Goal: Find specific page/section: Find specific page/section

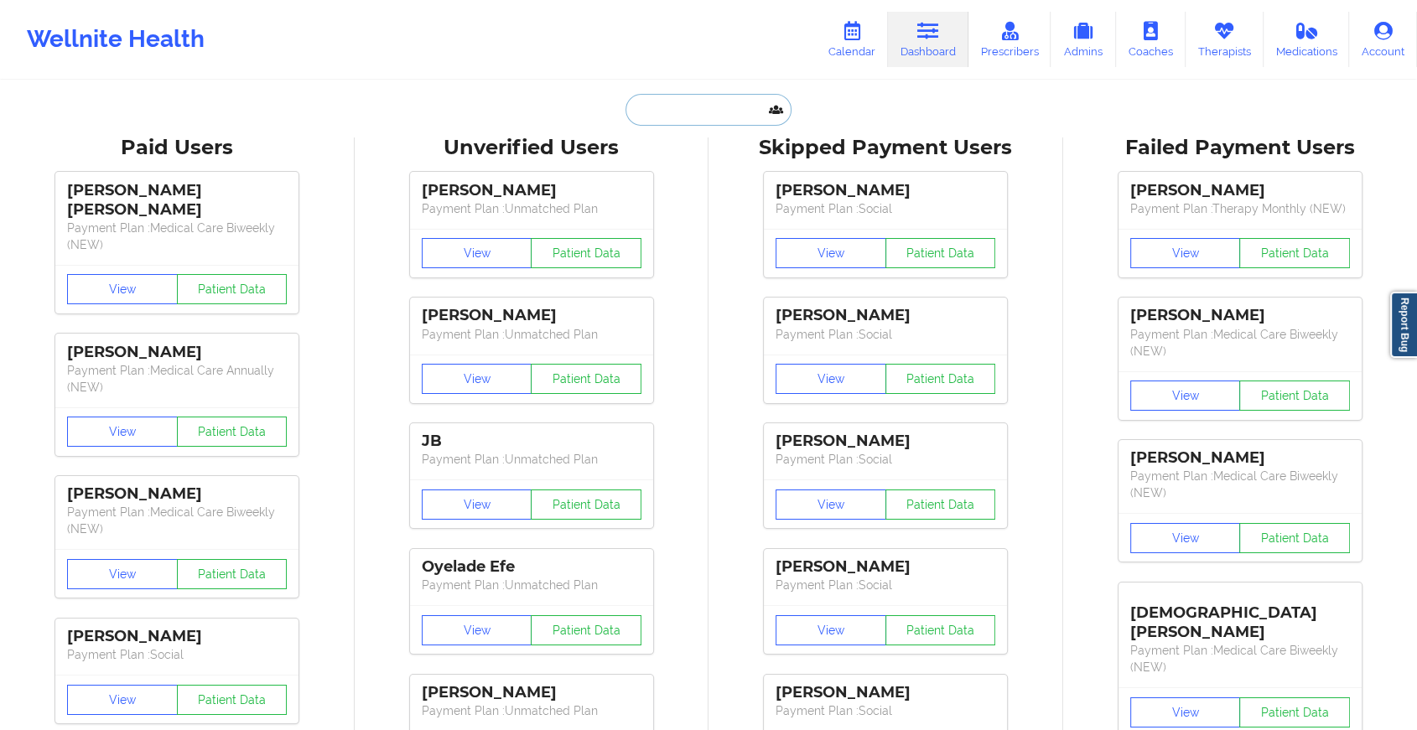
click at [703, 96] on input "text" at bounding box center [709, 110] width 166 height 32
paste input "[EMAIL_ADDRESS][DOMAIN_NAME]"
type input "[EMAIL_ADDRESS][DOMAIN_NAME]"
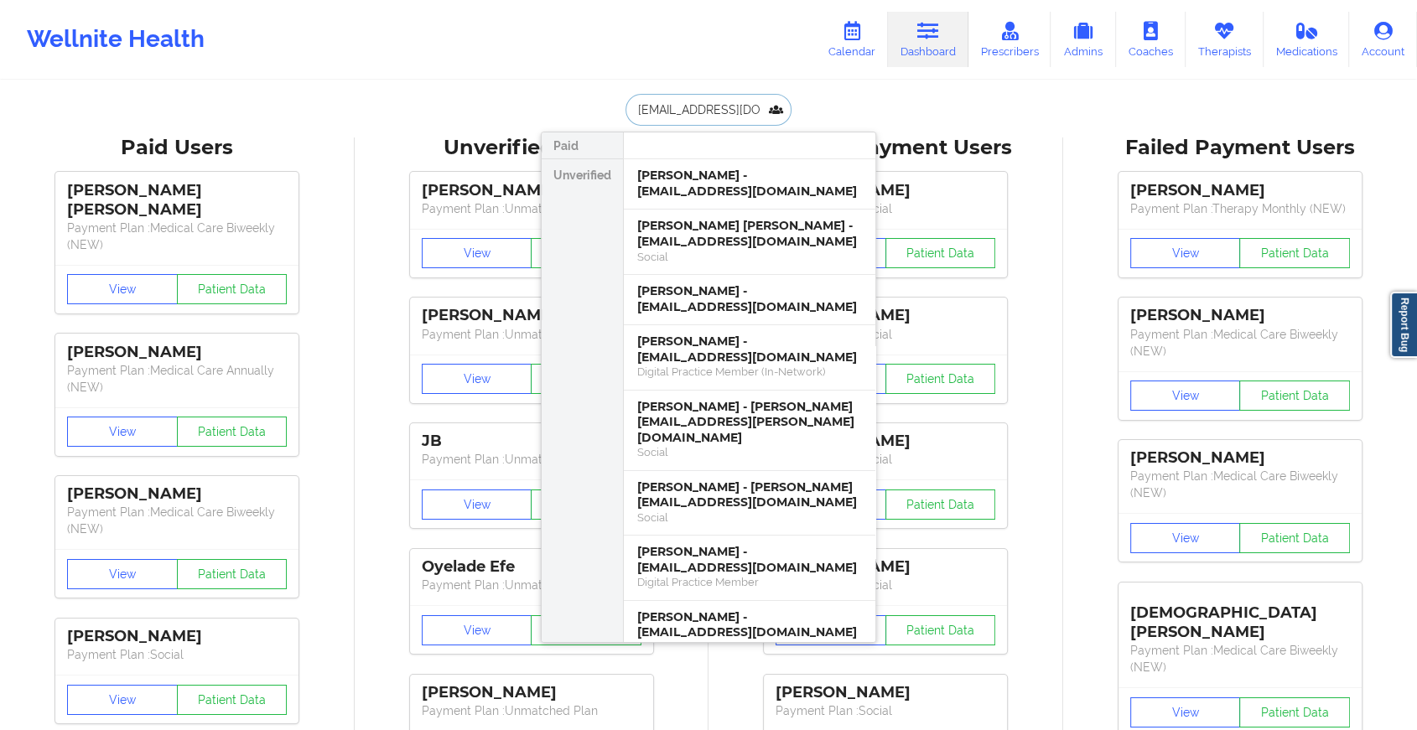
scroll to position [0, 2]
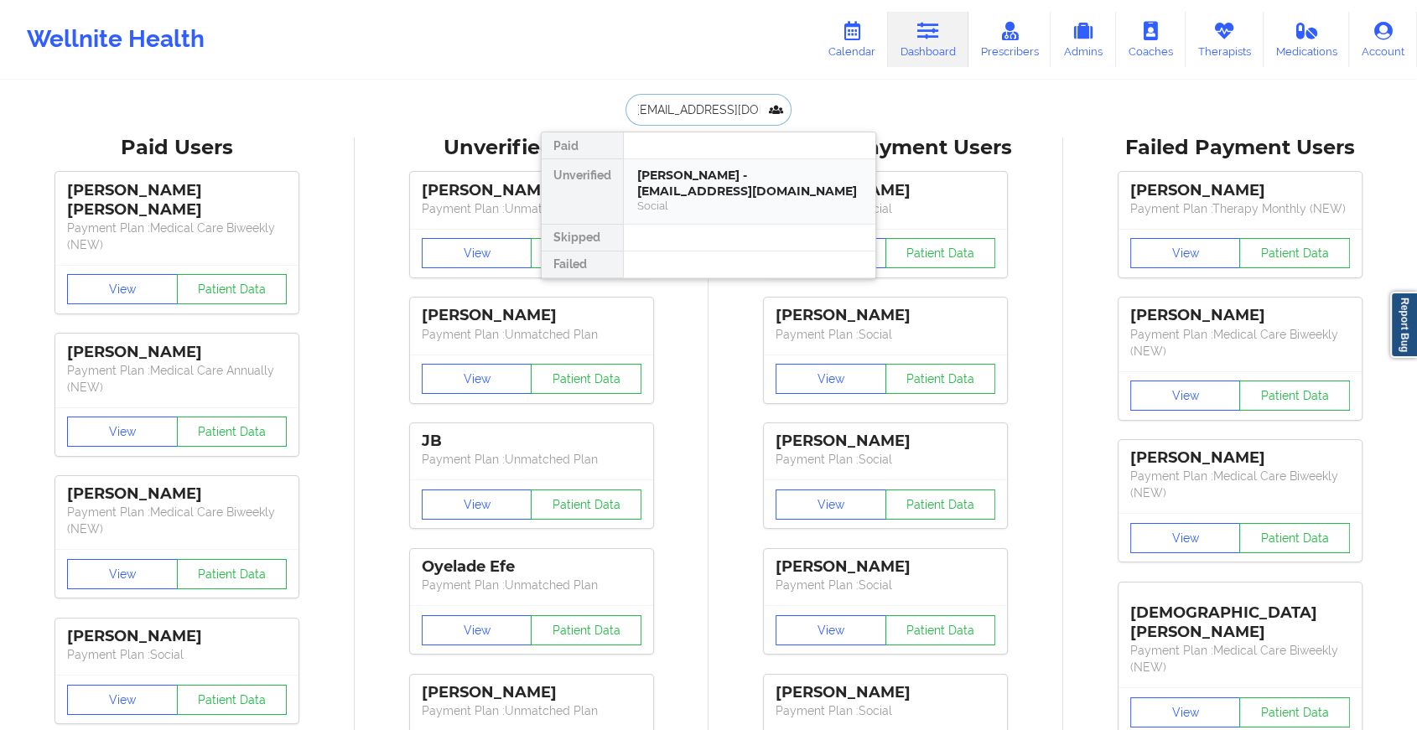
click at [746, 181] on div "[PERSON_NAME] - [EMAIL_ADDRESS][DOMAIN_NAME]" at bounding box center [749, 183] width 225 height 31
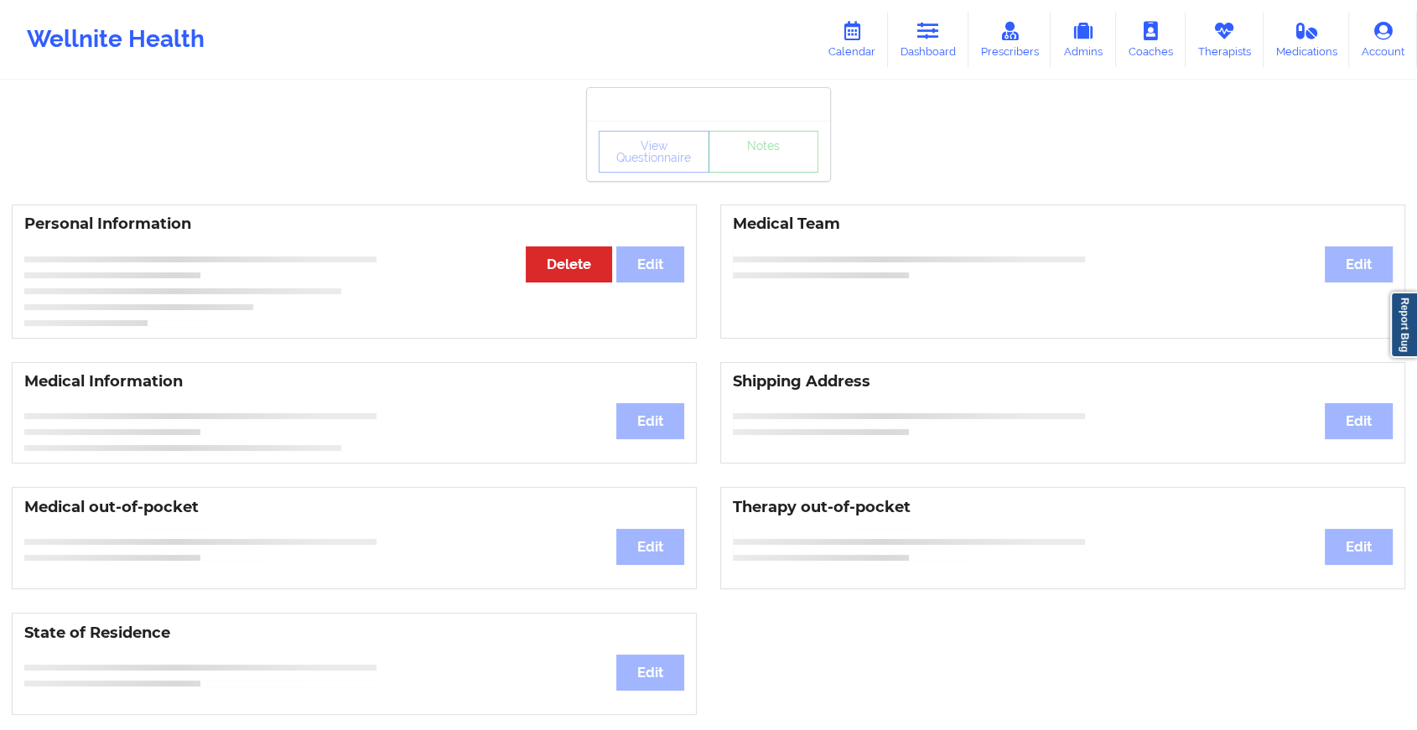
click at [774, 187] on div "View Questionnaire Notes Personal Information Edit Delete Medical Team Edit Med…" at bounding box center [708, 707] width 1417 height 1415
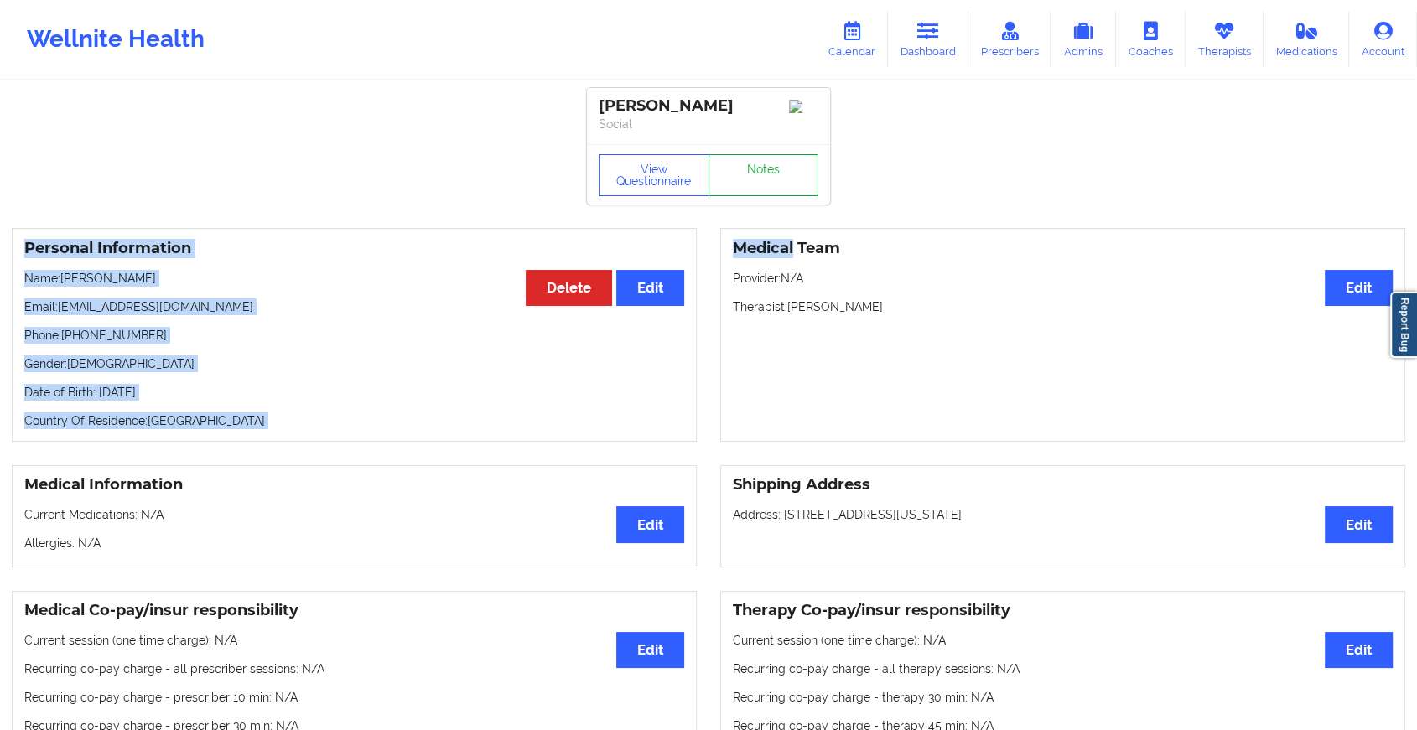
click at [774, 187] on link "Notes" at bounding box center [764, 175] width 111 height 42
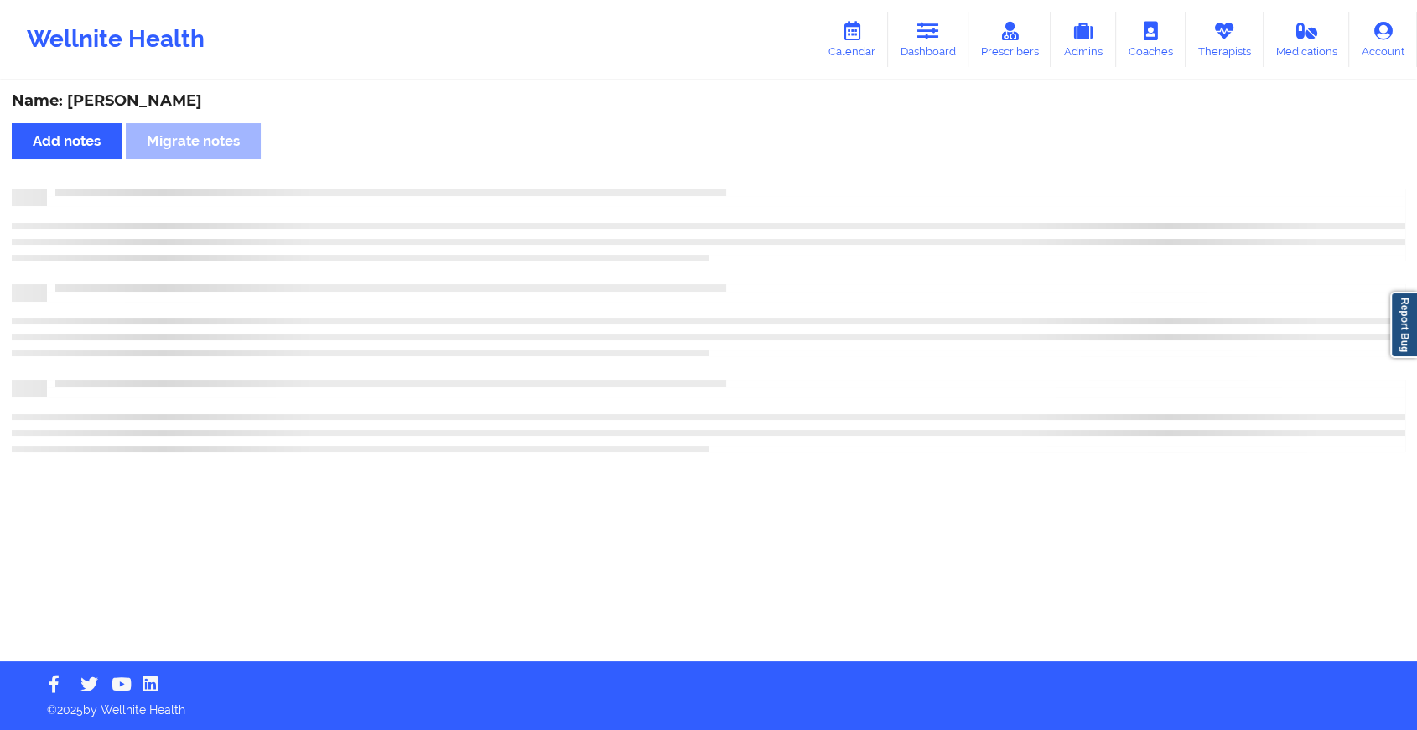
click at [774, 187] on div "Name: [PERSON_NAME] Add notes Migrate notes" at bounding box center [708, 371] width 1417 height 579
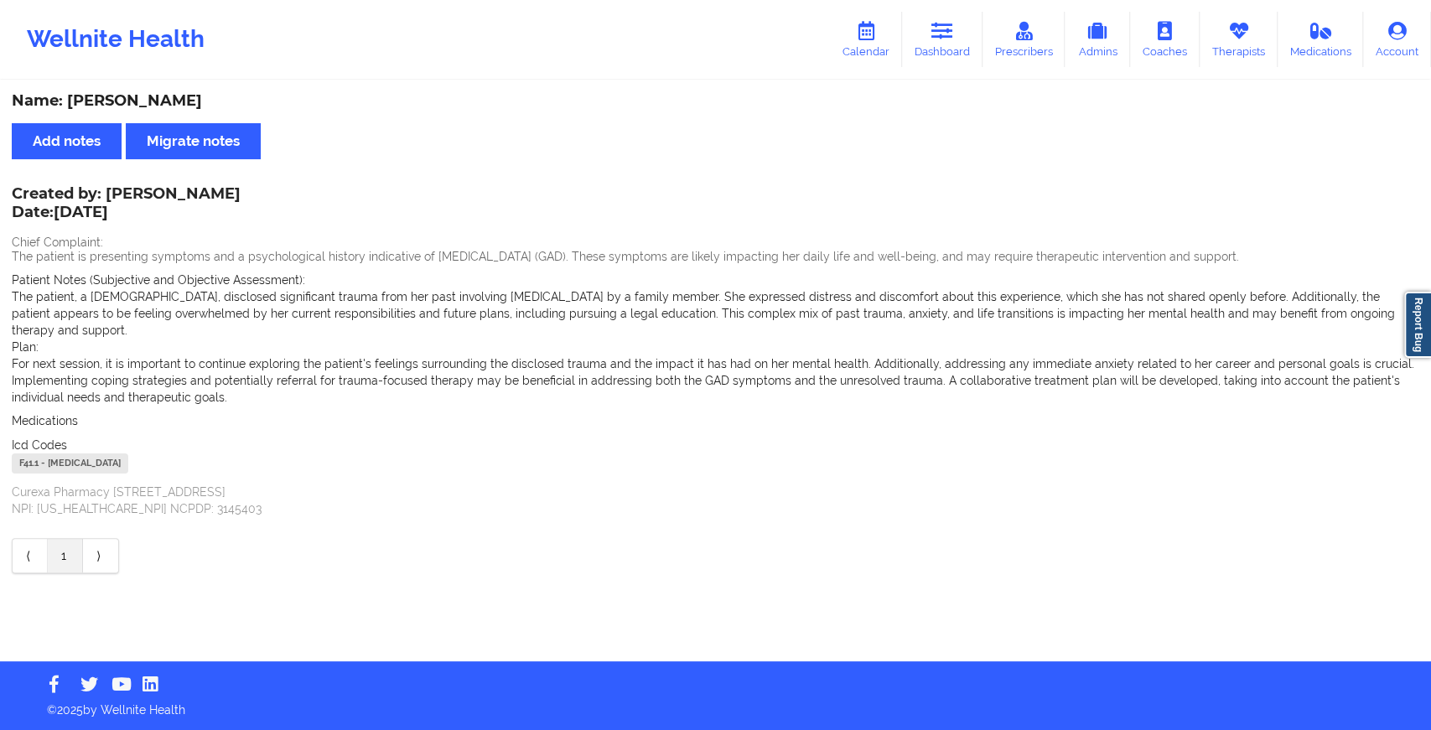
click at [948, 67] on div "Wellnite Health Calendar Dashboard Prescribers Admins Coaches Therapists Medica…" at bounding box center [715, 39] width 1431 height 67
drag, startPoint x: 948, startPoint y: 67, endPoint x: 957, endPoint y: 50, distance: 18.8
click at [957, 50] on div "Wellnite Health Calendar Dashboard Prescribers Admins Coaches Therapists Medica…" at bounding box center [715, 39] width 1431 height 67
click at [957, 50] on link "Dashboard" at bounding box center [942, 39] width 80 height 55
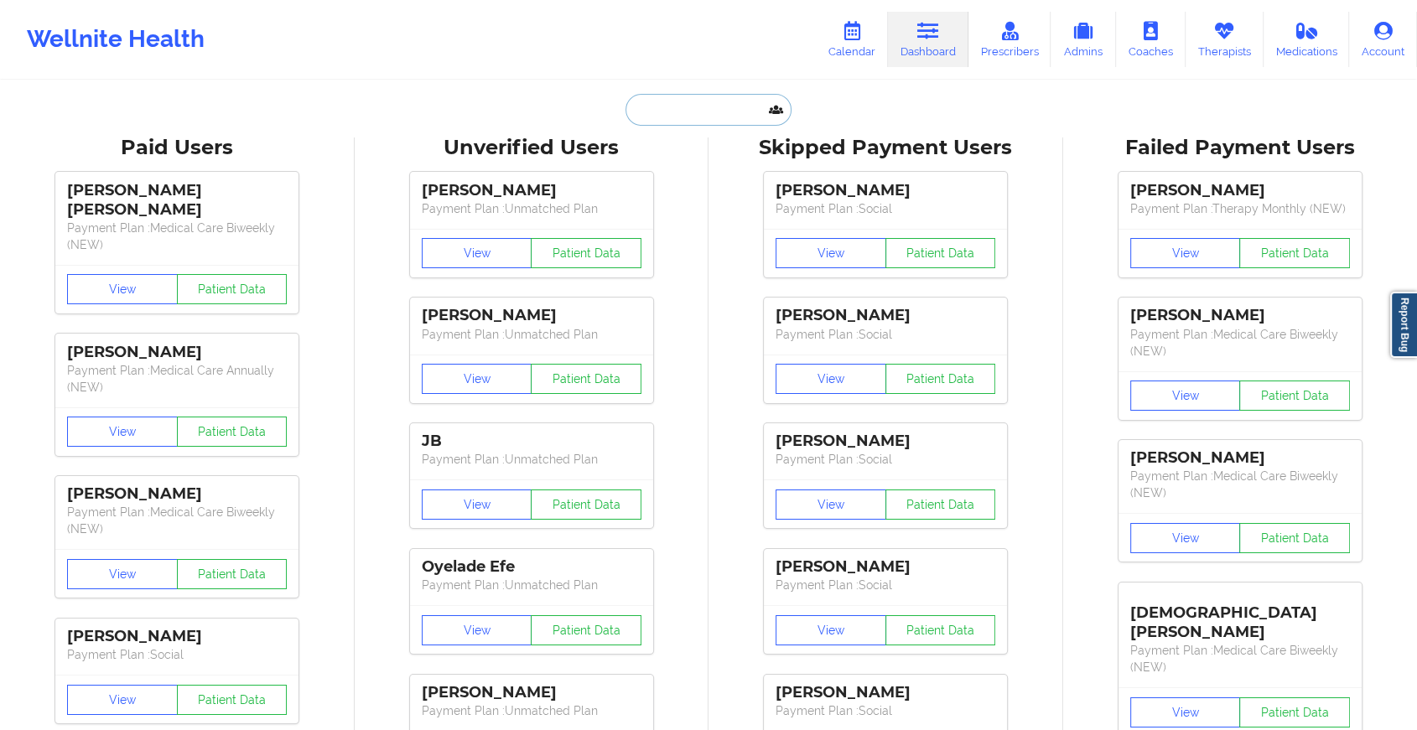
click at [698, 106] on input "text" at bounding box center [709, 110] width 166 height 32
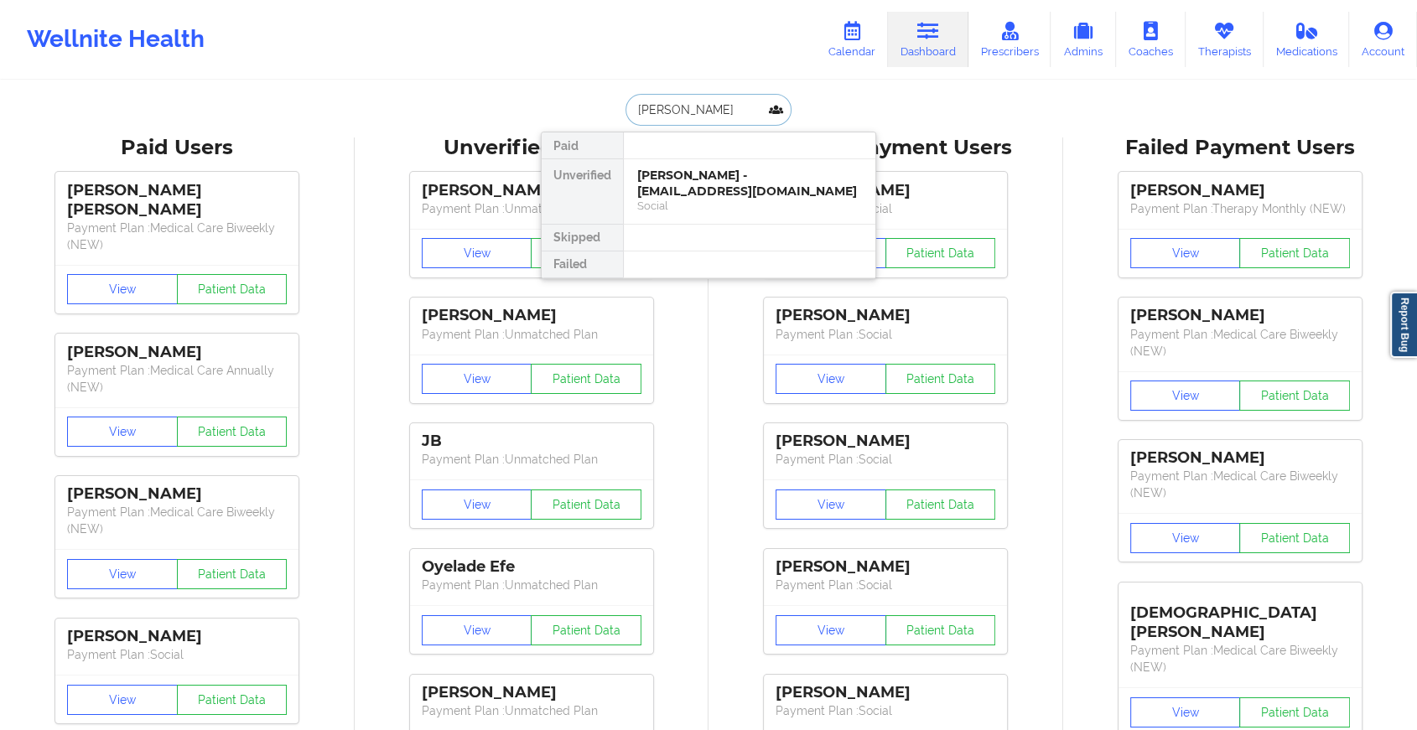
type input "[PERSON_NAME]"
click at [711, 166] on div "[PERSON_NAME] - [EMAIL_ADDRESS][DOMAIN_NAME] Social" at bounding box center [750, 191] width 252 height 65
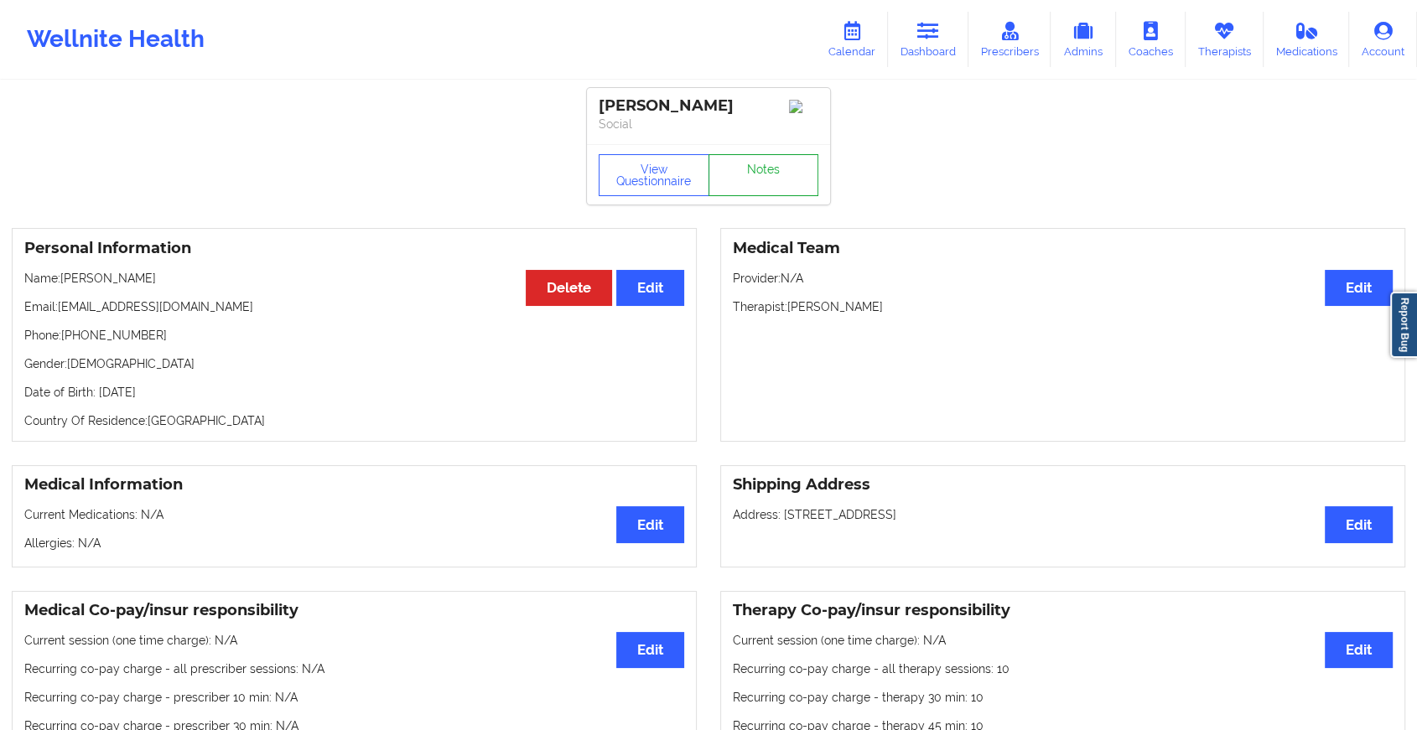
click at [738, 173] on link "Notes" at bounding box center [764, 175] width 111 height 42
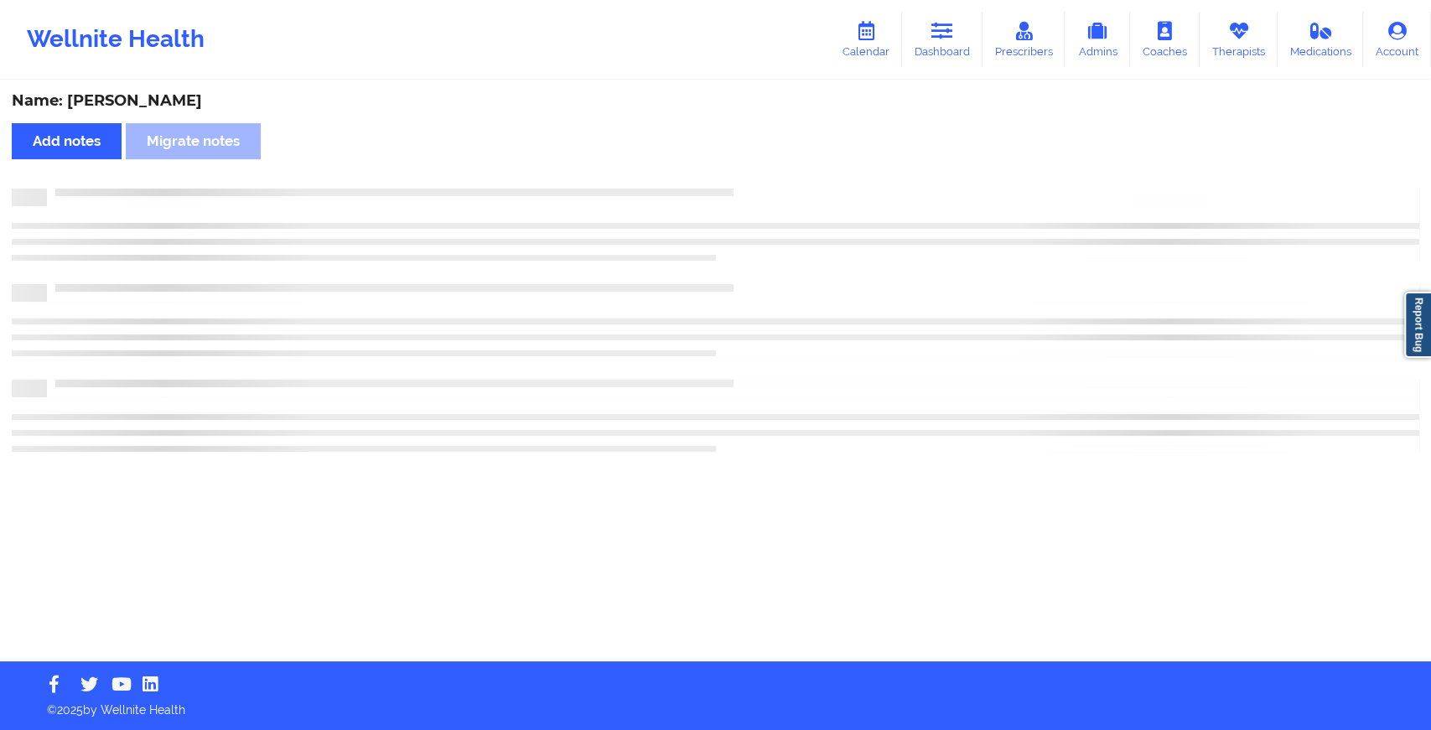
click at [808, 219] on div "Name: [PERSON_NAME] Add notes Migrate notes" at bounding box center [715, 371] width 1431 height 579
